Goal: Task Accomplishment & Management: Manage account settings

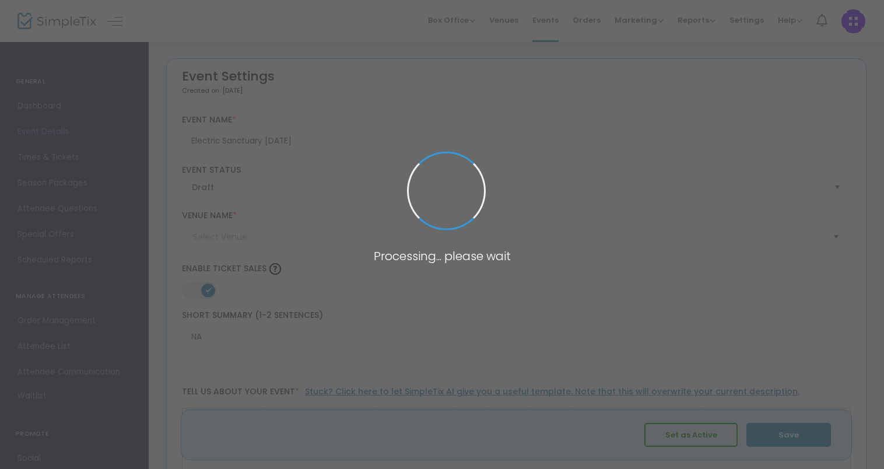
type input "Electric Sanctuary"
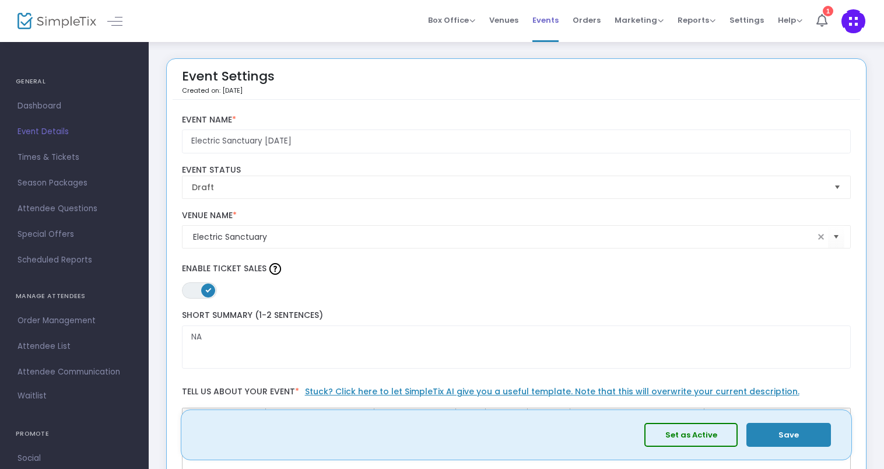
click at [550, 13] on span "Events" at bounding box center [545, 20] width 26 height 30
